Goal: Use online tool/utility: Utilize a website feature to perform a specific function

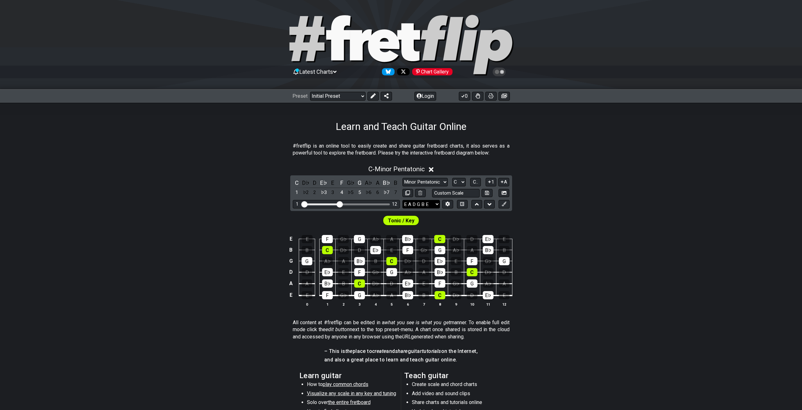
click at [434, 204] on select "E A D G B E E A D G B E E A D G B E B E A D F♯ B A D G C E A D A D G B E E♭ A♭ …" at bounding box center [422, 204] width 38 height 9
select select "C G C F A D"
click at [403, 200] on select "E A D G B E E A D G B E E A D G B E B E A D F♯ B A D G C E A D A D G B E E♭ A♭ …" at bounding box center [422, 204] width 38 height 9
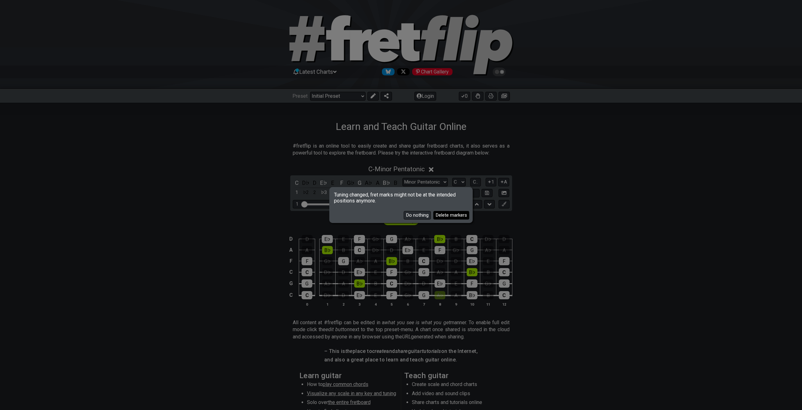
click at [442, 216] on button "Delete markers" at bounding box center [451, 215] width 36 height 9
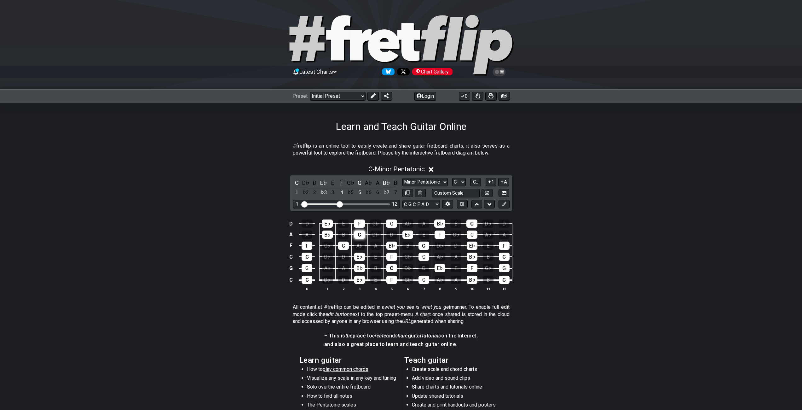
click at [359, 235] on div "C" at bounding box center [359, 234] width 11 height 8
click at [358, 234] on div "C" at bounding box center [359, 234] width 11 height 8
click at [429, 181] on select "Minor Pentatonic Click to edit Minor Pentatonic Major Pentatonic Minor Blues Ma…" at bounding box center [425, 182] width 45 height 9
select select "Click to edit"
click at [403, 178] on select "Minor Pentatonic Click to edit Minor Pentatonic Major Pentatonic Minor Blues Ma…" at bounding box center [425, 182] width 45 height 9
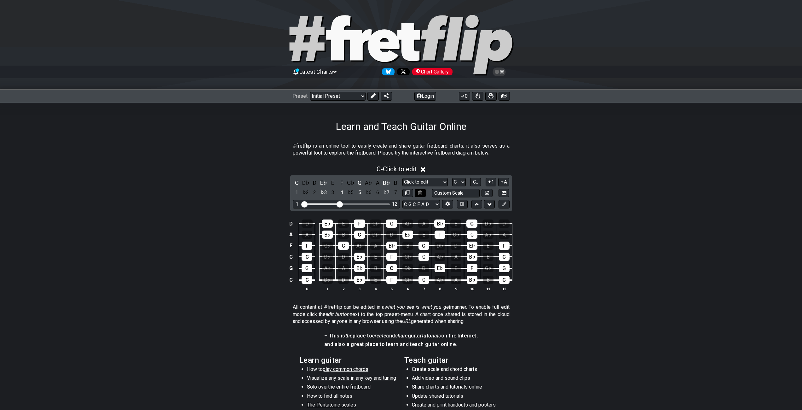
click at [422, 193] on icon at bounding box center [420, 192] width 4 height 5
click at [425, 172] on icon at bounding box center [423, 169] width 5 height 7
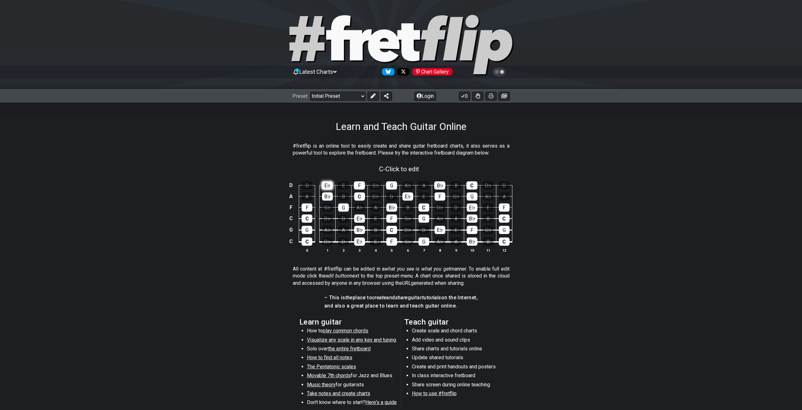
click at [330, 183] on div "E♭" at bounding box center [327, 185] width 11 height 8
click at [328, 192] on div "B♭" at bounding box center [327, 196] width 11 height 8
click at [309, 202] on td "F" at bounding box center [307, 201] width 16 height 11
click at [307, 208] on div "F" at bounding box center [307, 207] width 11 height 8
click at [346, 205] on div "G" at bounding box center [343, 207] width 11 height 8
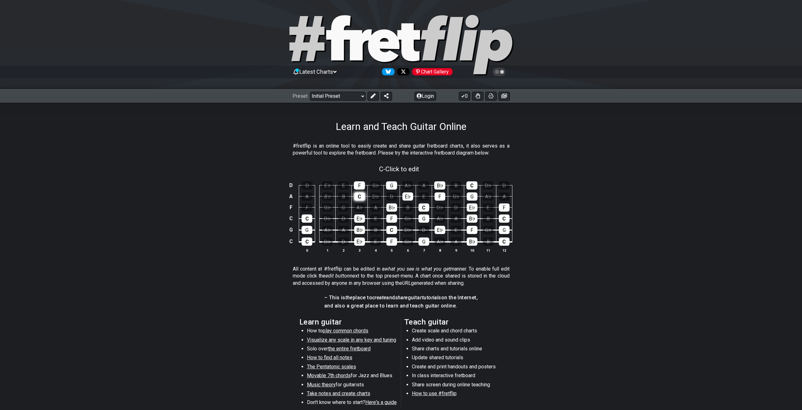
click at [357, 197] on div "C" at bounding box center [359, 196] width 11 height 8
click at [359, 183] on div "F" at bounding box center [359, 185] width 11 height 8
click at [395, 183] on div "G" at bounding box center [391, 185] width 11 height 8
click at [410, 193] on td "E♭" at bounding box center [408, 190] width 16 height 11
click at [397, 207] on tbody "D D E♭ E F G♭ G A♭ A B♭ B C D♭ D A A B♭ B C D♭ D E♭ E F G♭ G A♭ A F F G♭ G A♭ A…" at bounding box center [399, 211] width 225 height 74
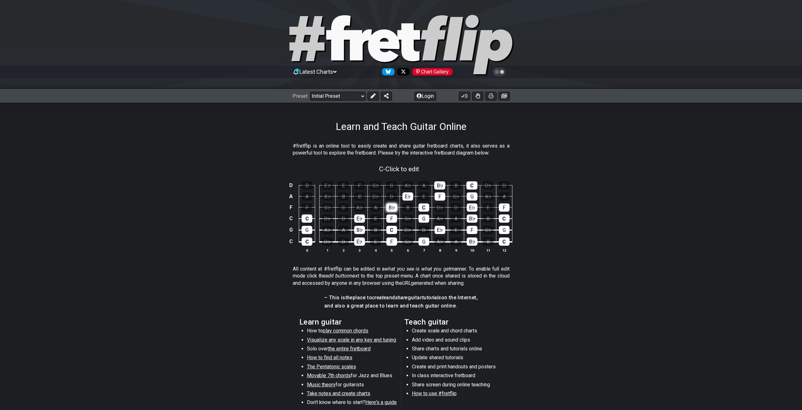
click at [395, 209] on div "B♭" at bounding box center [392, 207] width 11 height 8
click at [397, 226] on td "C" at bounding box center [392, 224] width 16 height 12
click at [395, 221] on div "F" at bounding box center [392, 218] width 11 height 8
click at [394, 233] on div "C" at bounding box center [392, 230] width 11 height 8
drag, startPoint x: 393, startPoint y: 241, endPoint x: 389, endPoint y: 240, distance: 5.0
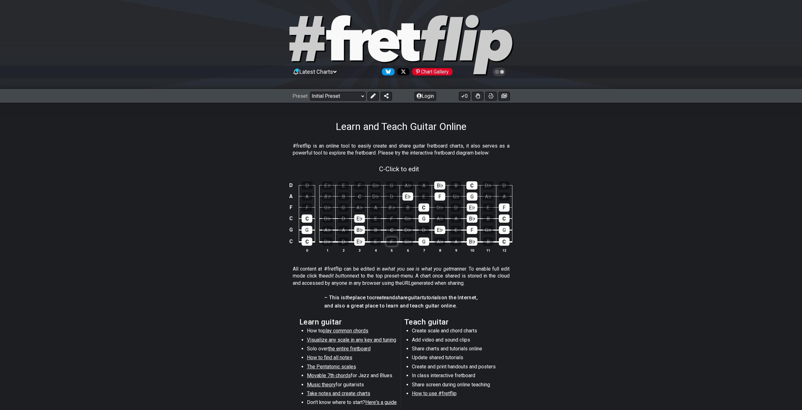
click at [394, 243] on div "F" at bounding box center [392, 241] width 11 height 8
click at [357, 220] on div "E♭" at bounding box center [359, 218] width 11 height 8
click at [358, 230] on div "B♭" at bounding box center [359, 230] width 11 height 8
drag, startPoint x: 357, startPoint y: 239, endPoint x: 327, endPoint y: 230, distance: 31.1
click at [358, 239] on div "E♭" at bounding box center [359, 241] width 11 height 8
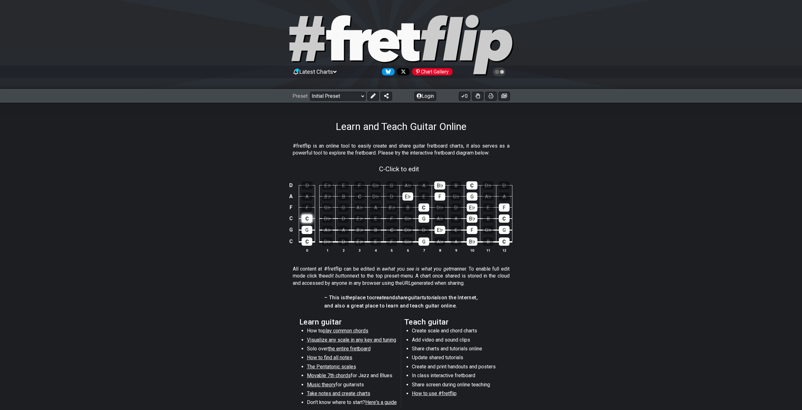
click at [306, 219] on div "C" at bounding box center [307, 218] width 11 height 8
drag, startPoint x: 306, startPoint y: 229, endPoint x: 306, endPoint y: 237, distance: 8.5
click at [306, 230] on div "G" at bounding box center [307, 230] width 11 height 8
drag, startPoint x: 306, startPoint y: 239, endPoint x: 333, endPoint y: 235, distance: 26.8
click at [306, 240] on div "C" at bounding box center [307, 241] width 11 height 8
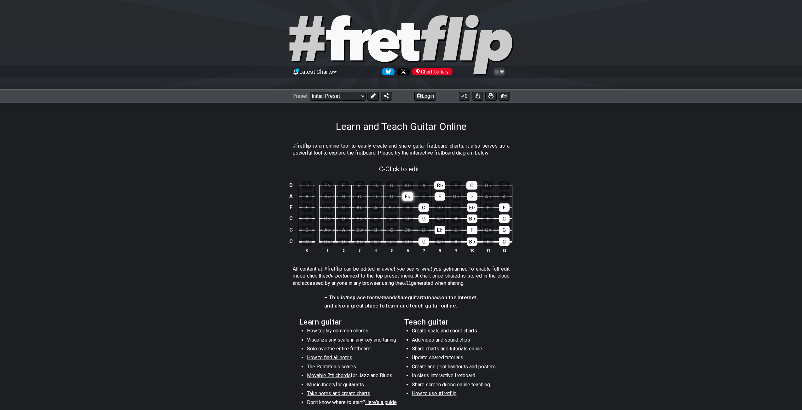
click at [407, 196] on div "E♭" at bounding box center [408, 196] width 11 height 8
click at [423, 208] on div "C" at bounding box center [424, 207] width 11 height 8
drag, startPoint x: 421, startPoint y: 218, endPoint x: 422, endPoint y: 233, distance: 15.2
click at [421, 219] on div "G" at bounding box center [424, 218] width 11 height 8
click at [423, 237] on td "G" at bounding box center [424, 236] width 16 height 12
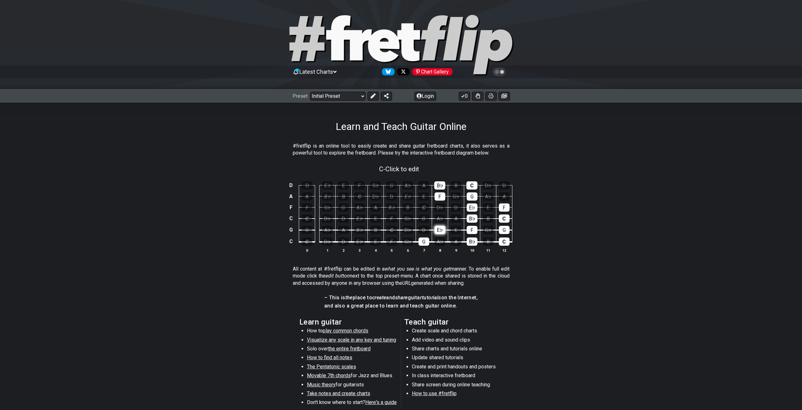
click at [438, 229] on div "E♭" at bounding box center [440, 230] width 11 height 8
click at [424, 240] on div "G" at bounding box center [424, 241] width 11 height 8
click at [438, 198] on div "F" at bounding box center [440, 196] width 11 height 8
click at [437, 183] on div "B♭" at bounding box center [439, 185] width 11 height 8
click at [480, 182] on td "C" at bounding box center [472, 179] width 16 height 11
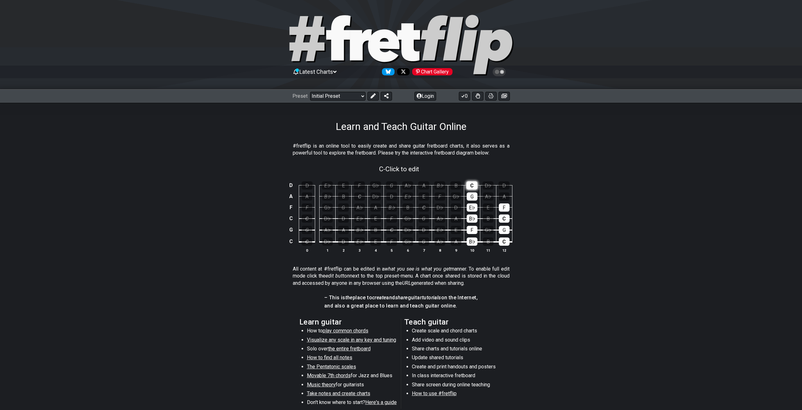
click at [475, 185] on div "C" at bounding box center [472, 185] width 11 height 8
click at [472, 195] on div "G" at bounding box center [472, 196] width 11 height 8
click at [471, 211] on div "E♭" at bounding box center [472, 207] width 11 height 8
click at [470, 220] on div "B♭" at bounding box center [472, 218] width 11 height 8
click at [471, 234] on div "F" at bounding box center [472, 230] width 11 height 8
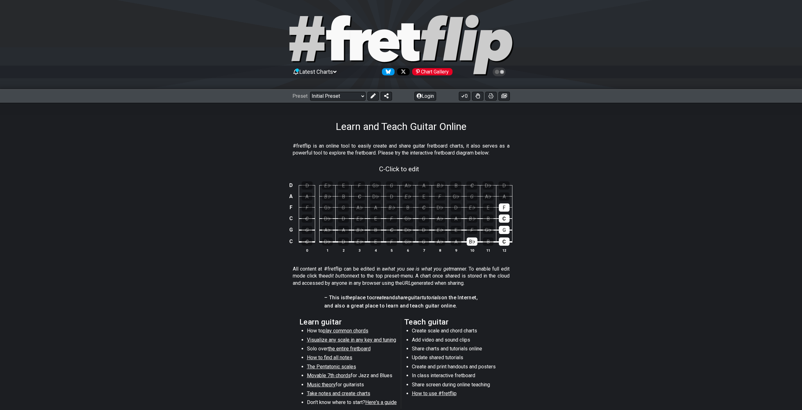
click at [473, 246] on table "D D E♭ E F G♭ G A♭ A B♭ B C D♭ D A A B♭ B C D♭ D E♭ E F G♭ G A♭ A F F G♭ G A♭ A…" at bounding box center [399, 211] width 225 height 74
click at [504, 213] on td "C" at bounding box center [504, 212] width 16 height 11
click at [505, 209] on div "F" at bounding box center [504, 207] width 11 height 8
click at [505, 222] on div "C" at bounding box center [504, 218] width 11 height 8
click at [506, 232] on div "G" at bounding box center [504, 230] width 11 height 8
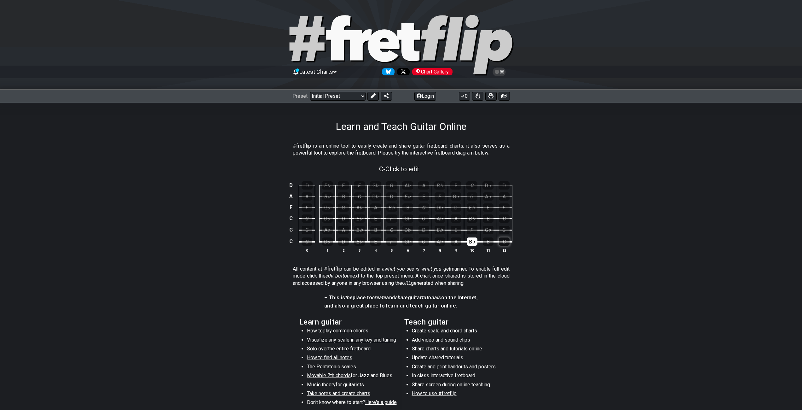
click at [508, 241] on div "C" at bounding box center [504, 241] width 11 height 8
click at [470, 241] on div "B♭" at bounding box center [472, 241] width 11 height 8
click at [423, 185] on div "A" at bounding box center [423, 185] width 11 height 8
click at [436, 183] on div "B♭" at bounding box center [439, 185] width 11 height 8
click at [504, 196] on div "A" at bounding box center [504, 196] width 11 height 8
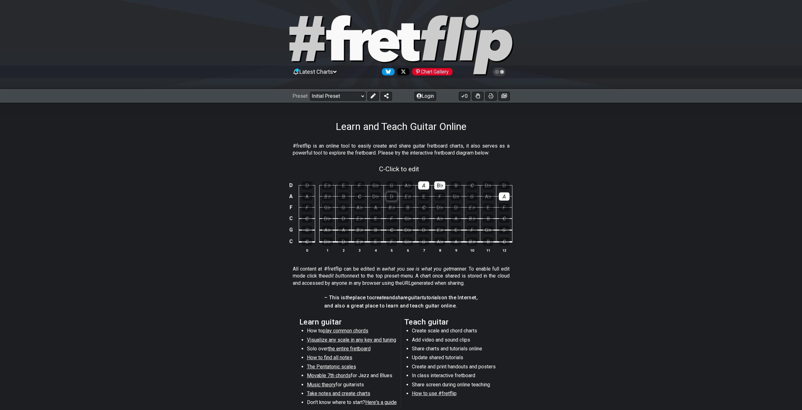
click at [392, 198] on div "D" at bounding box center [392, 196] width 11 height 8
click at [435, 197] on div "F" at bounding box center [440, 196] width 11 height 8
click at [422, 193] on div "E" at bounding box center [424, 196] width 11 height 8
click at [475, 195] on div "G" at bounding box center [472, 196] width 11 height 8
click at [402, 166] on span "C - Click to edit" at bounding box center [399, 169] width 40 height 8
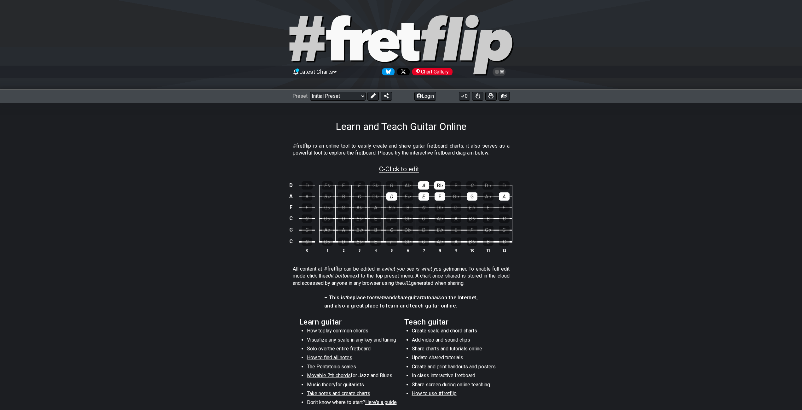
select select "Click to edit"
select select "C"
select select "C G C F A D"
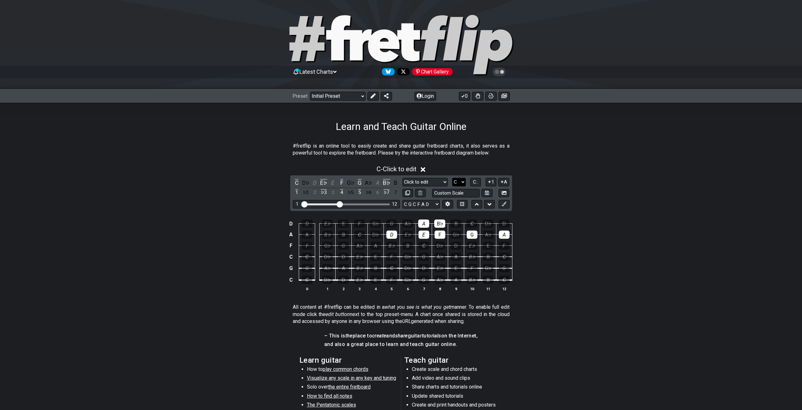
click at [462, 183] on select "A♭ A A♯ B♭ B C C♯ D♭ D D♯ E♭ E F F♯ G♭ G G♯" at bounding box center [459, 182] width 14 height 9
click at [452, 178] on select "A♭ A A♯ B♭ B C C♯ D♭ D D♯ E♭ E F F♯ G♭ G G♯" at bounding box center [459, 182] width 14 height 9
click at [462, 182] on select "A♭ A A♯ B♭ B C C♯ D♭ D D♯ E♭ E F F♯ G♭ G G♯" at bounding box center [459, 182] width 14 height 9
select select "E"
click at [452, 178] on select "A♭ A A♯ B♭ B C C♯ D♭ D D♯ E♭ E F F♯ G♭ G G♯" at bounding box center [459, 182] width 14 height 9
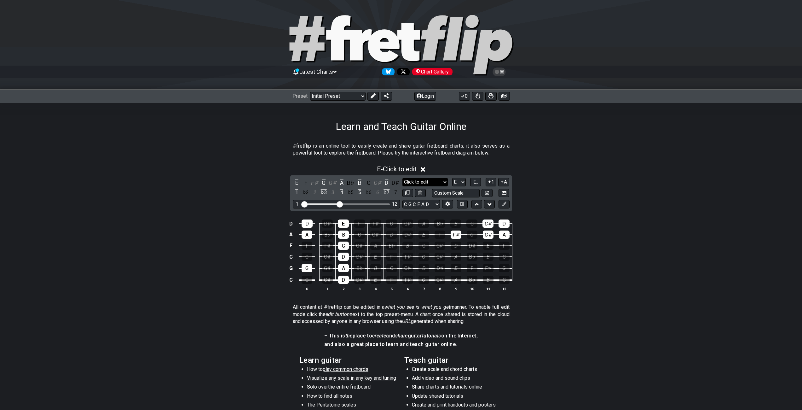
click at [441, 182] on select "Minor Pentatonic Click to edit Minor Pentatonic Major Pentatonic Minor Blues Ma…" at bounding box center [425, 182] width 45 height 9
click at [548, 165] on div "E - Click to edit" at bounding box center [401, 167] width 802 height 12
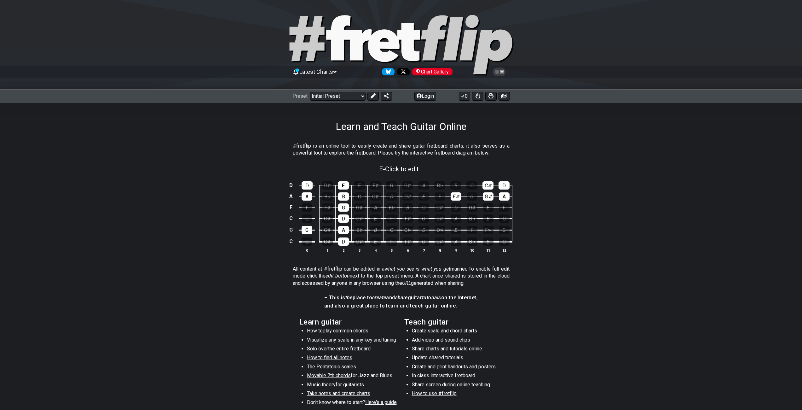
click at [366, 96] on div "Preset Welcome to #fretflip! Initial Preset Custom Preset Minor Pentatonic Majo…" at bounding box center [343, 96] width 100 height 9
click at [361, 95] on select "Welcome to #fretflip! Initial Preset Custom Preset Minor Pentatonic Major Penta…" at bounding box center [337, 96] width 55 height 9
click at [591, 135] on div "#fretflip is an online tool to easily create and share guitar fretboard charts,…" at bounding box center [401, 294] width 802 height 324
